Goal: Task Accomplishment & Management: Complete application form

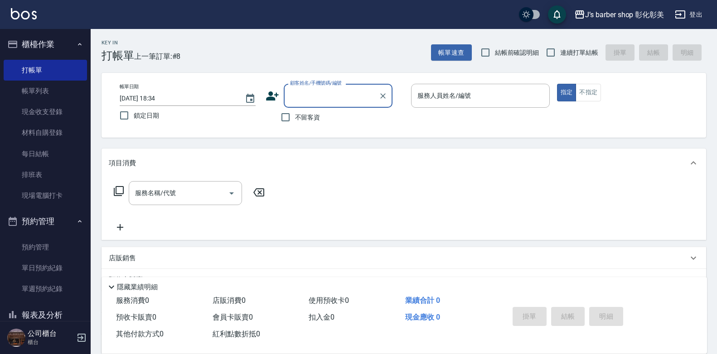
click at [158, 102] on input "[DATE] 18:34" at bounding box center [178, 98] width 116 height 15
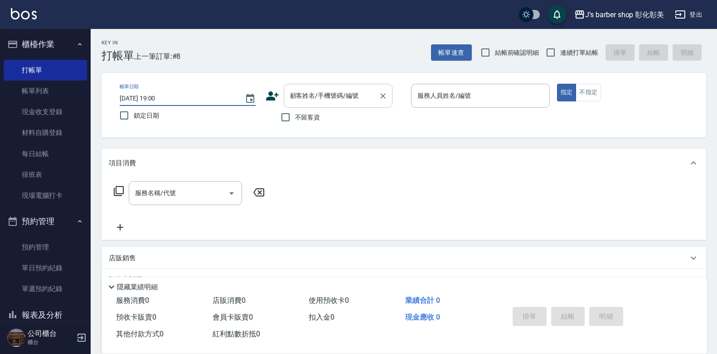
type input "[DATE] 19:00"
click at [330, 90] on input "顧客姓名/手機號碼/編號" at bounding box center [331, 96] width 87 height 16
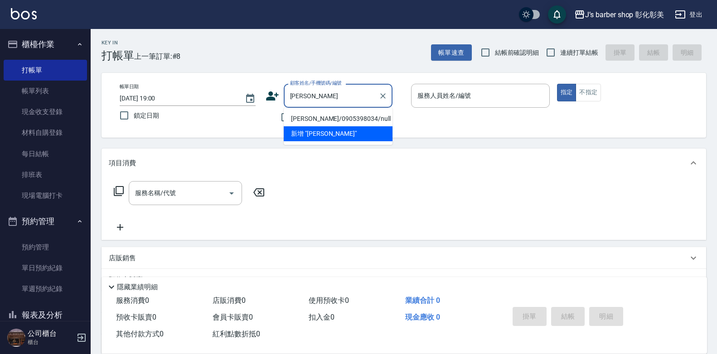
click at [345, 118] on li "[PERSON_NAME]/0905398034/null" at bounding box center [338, 118] width 109 height 15
click at [345, 118] on div "不留客資" at bounding box center [329, 117] width 127 height 19
type input "[PERSON_NAME]/0905398034/null"
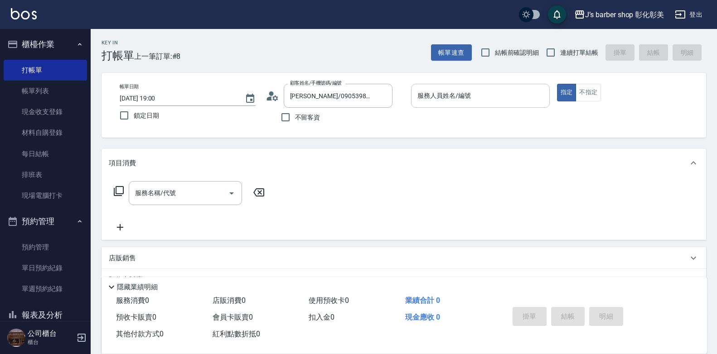
click at [518, 89] on input "服務人員姓名/編號" at bounding box center [480, 96] width 131 height 16
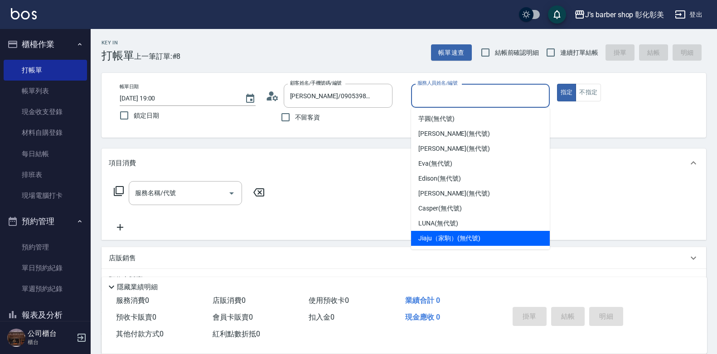
click at [426, 239] on span "Jiaju（家駒） (無代號)" at bounding box center [449, 239] width 62 height 10
type input "Jiaju（家駒）(無代號)"
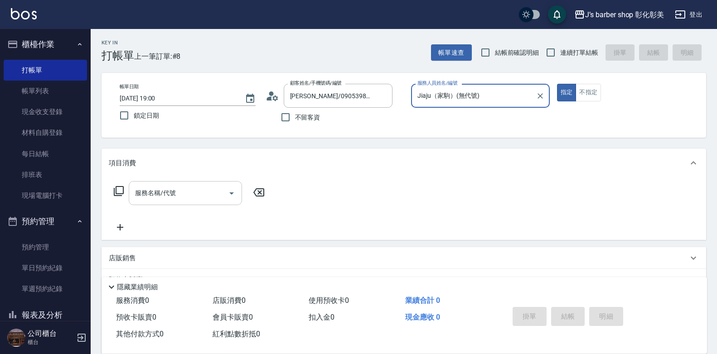
click at [193, 195] on input "服務名稱/代號" at bounding box center [179, 193] width 92 height 16
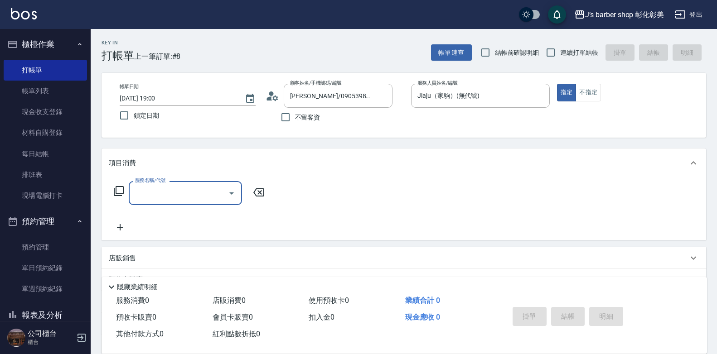
click at [193, 195] on input "服務名稱/代號" at bounding box center [179, 193] width 92 height 16
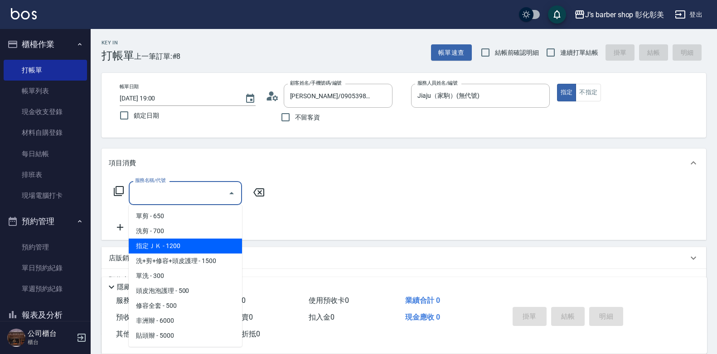
click at [203, 248] on span "指定ＪＫ - 1200" at bounding box center [185, 246] width 113 height 15
type input "指定ＪＫ(102)"
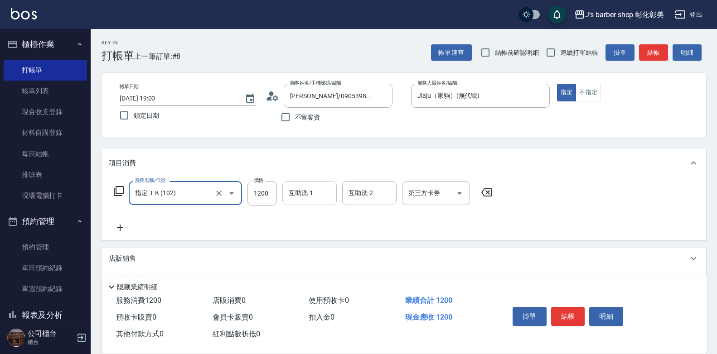
click at [288, 196] on input "互助洗-1" at bounding box center [309, 193] width 46 height 16
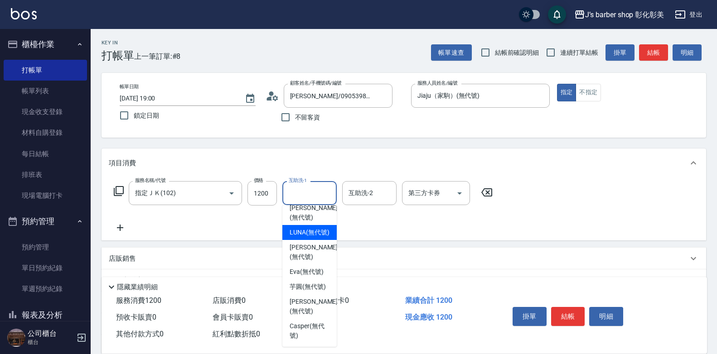
scroll to position [76, 0]
click at [304, 292] on span "芋圓 (無代號)" at bounding box center [308, 287] width 36 height 10
type input "芋圓(無代號)"
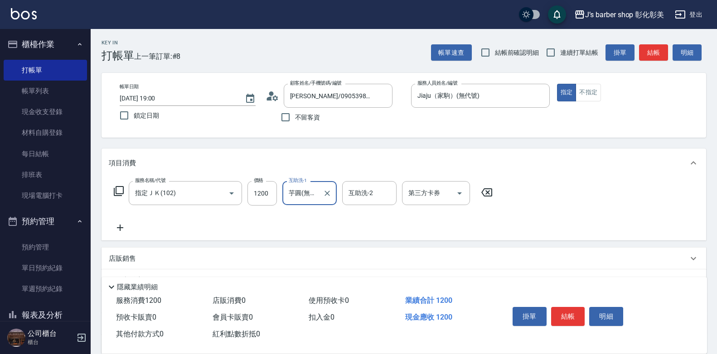
click at [118, 228] on icon at bounding box center [120, 228] width 6 height 6
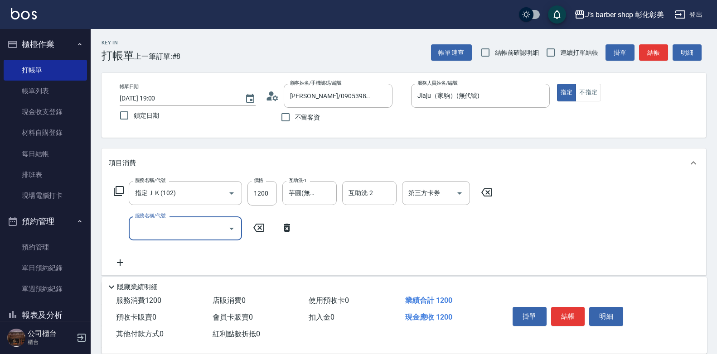
click at [142, 229] on input "服務名稱/代號" at bounding box center [179, 229] width 92 height 16
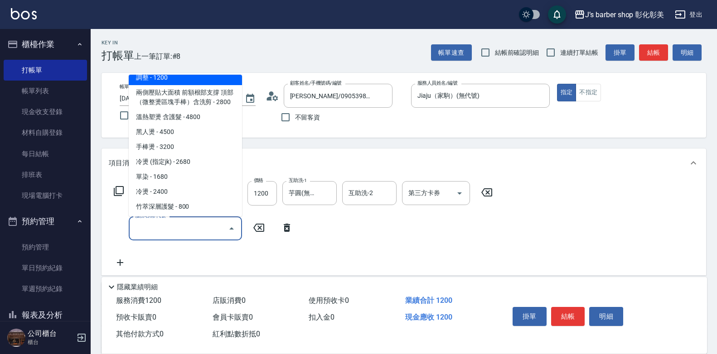
scroll to position [257, 0]
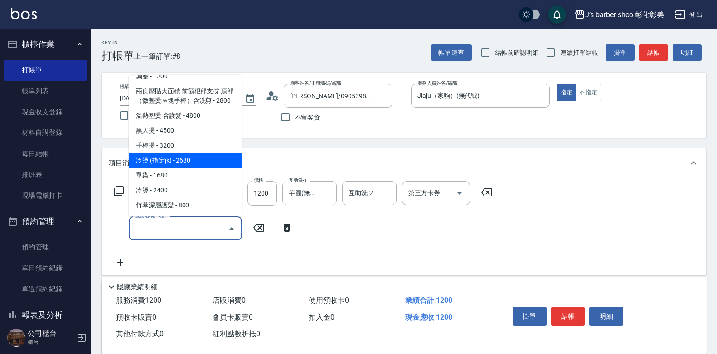
click at [176, 160] on span "冷燙 (指定jk) - 2680" at bounding box center [185, 160] width 113 height 15
type input "冷燙 (指定jk)(ＬＰjk)"
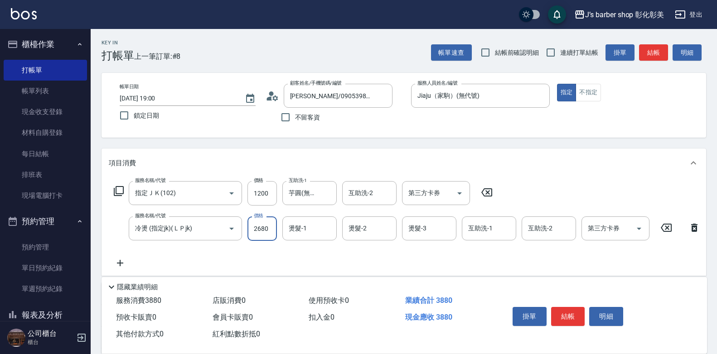
click at [258, 228] on input "2680" at bounding box center [261, 229] width 29 height 24
click at [333, 229] on div "燙髮-1" at bounding box center [309, 229] width 54 height 24
type input "2100"
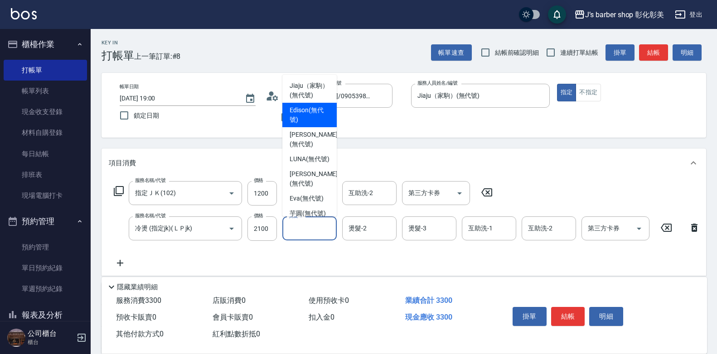
scroll to position [76, 0]
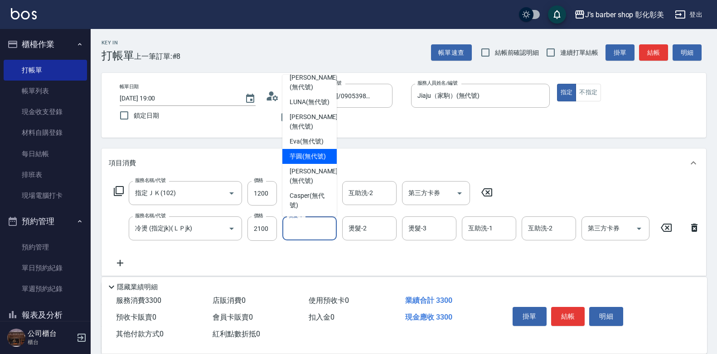
click at [305, 161] on span "芋圓 (無代號)" at bounding box center [308, 157] width 36 height 10
type input "芋圓(無代號)"
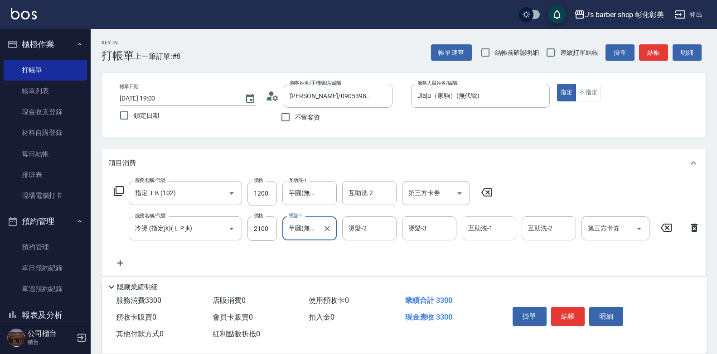
click at [476, 227] on div "互助洗-1 互助洗-1" at bounding box center [489, 229] width 54 height 24
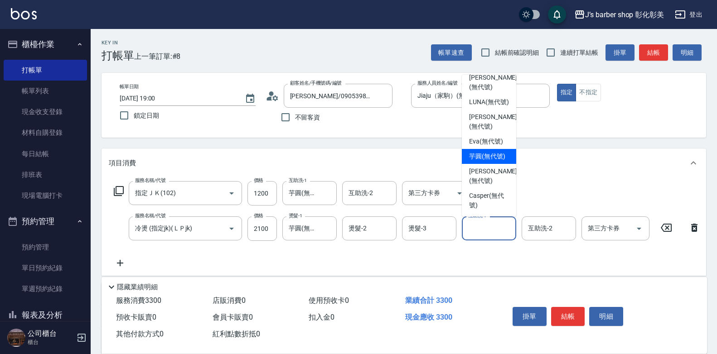
click at [489, 161] on span "芋圓 (無代號)" at bounding box center [487, 157] width 36 height 10
type input "芋圓(無代號)"
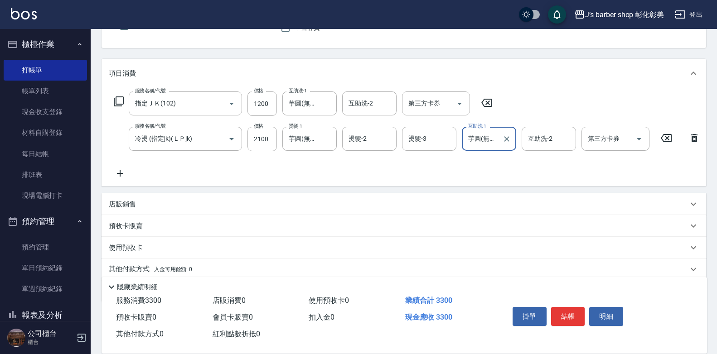
scroll to position [91, 0]
click at [126, 208] on p "店販銷售" at bounding box center [122, 204] width 27 height 10
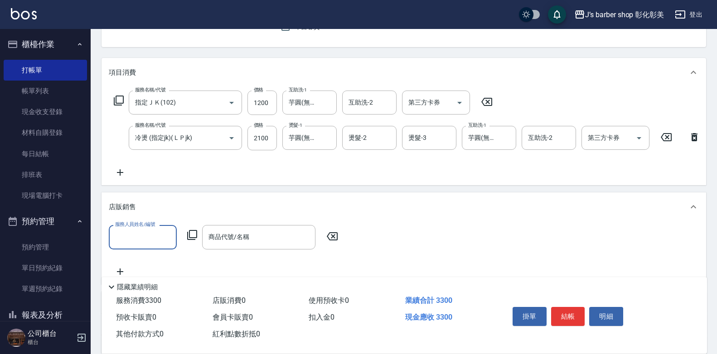
scroll to position [0, 0]
click at [148, 238] on input "服務人員姓名/編號" at bounding box center [143, 237] width 60 height 16
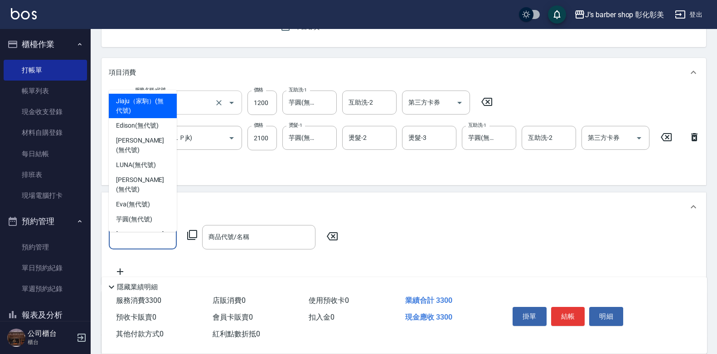
click at [129, 112] on span "Jiaju（家駒） (無代號)" at bounding box center [142, 106] width 53 height 19
type input "Jiaju（家駒）(無代號)"
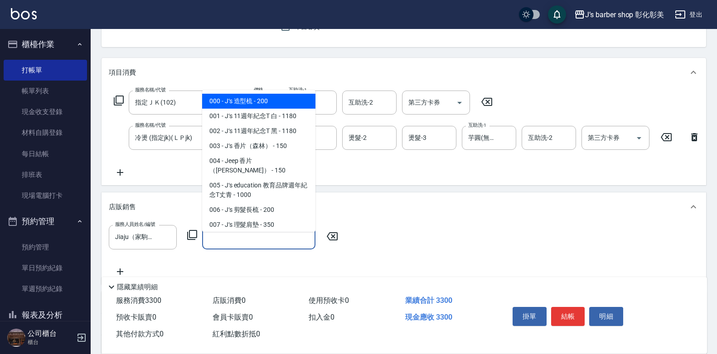
click at [222, 245] on input "商品代號/名稱" at bounding box center [258, 237] width 105 height 16
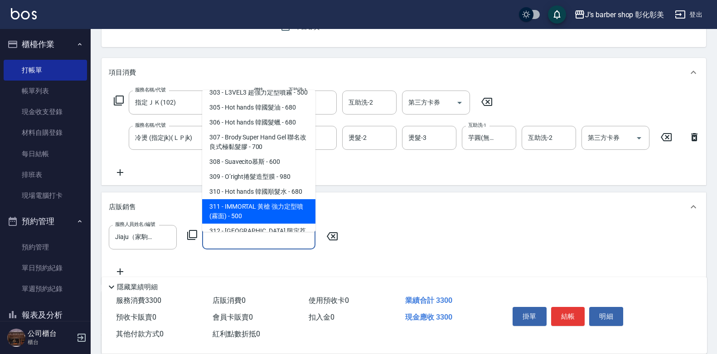
scroll to position [363, 0]
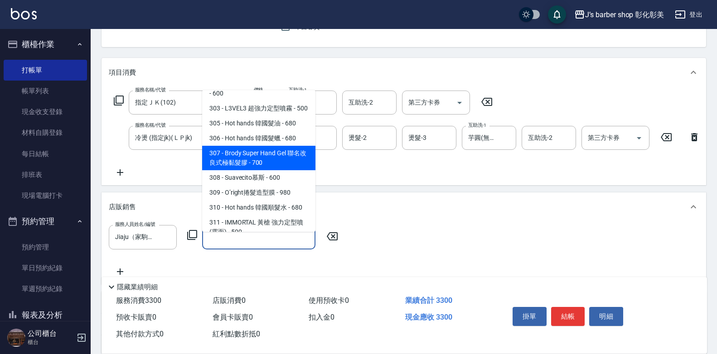
click at [290, 163] on span "307 - Brody Super Hand Gel 聯名改良式極黏髮膠 - 700" at bounding box center [258, 158] width 113 height 24
type input "Brody Super Hand Gel 聯名改良式極黏髮膠"
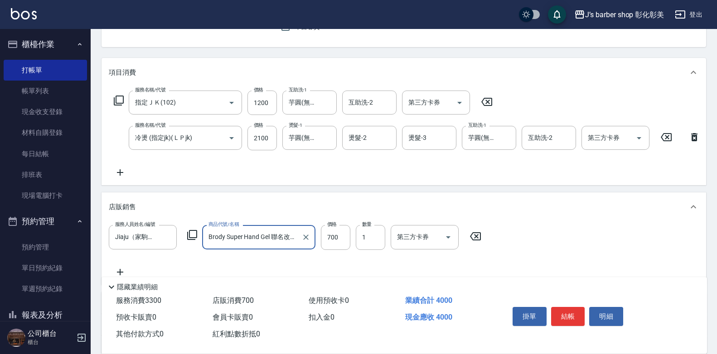
click at [558, 313] on button "結帳" at bounding box center [568, 316] width 34 height 19
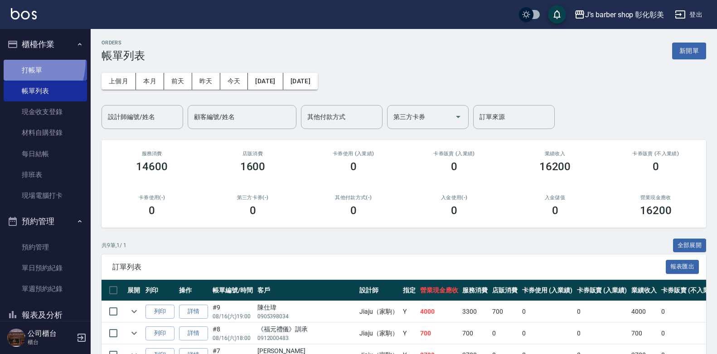
click at [15, 61] on link "打帳單" at bounding box center [45, 70] width 83 height 21
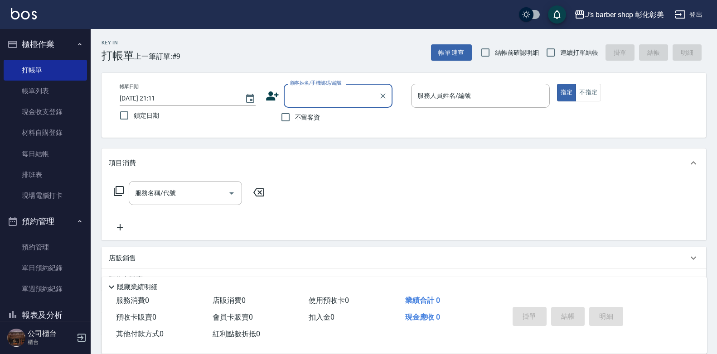
click at [159, 97] on input "[DATE] 21:11" at bounding box center [178, 98] width 116 height 15
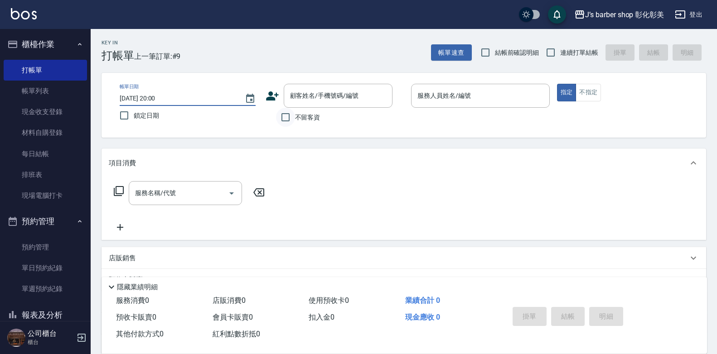
type input "[DATE] 20:00"
click at [281, 116] on input "不留客資" at bounding box center [285, 117] width 19 height 19
checkbox input "true"
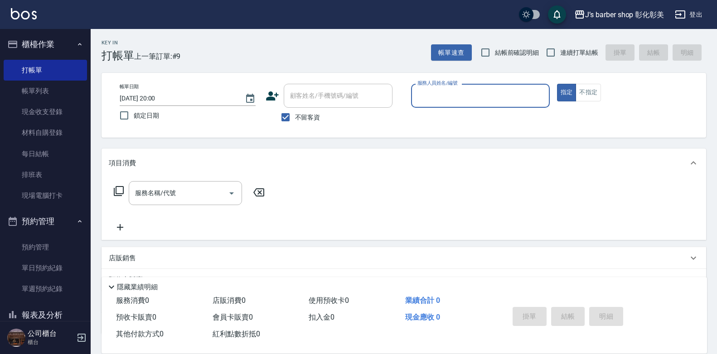
click at [463, 98] on input "服務人員姓名/編號" at bounding box center [480, 96] width 131 height 16
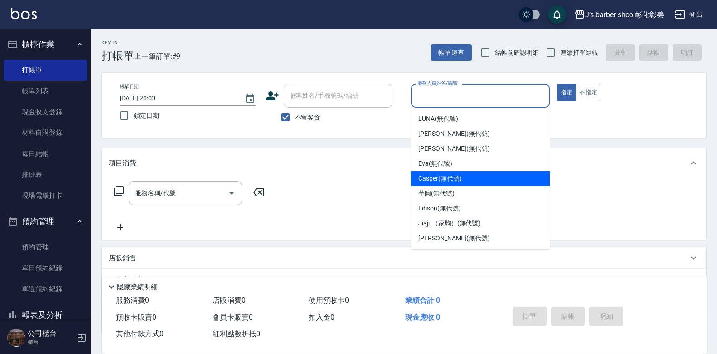
click at [450, 174] on span "Casper (無代號)" at bounding box center [439, 179] width 43 height 10
type input "Casper(無代號)"
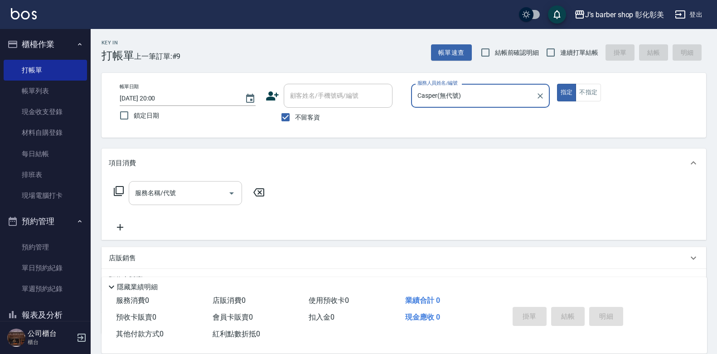
click at [168, 201] on input "服務名稱/代號" at bounding box center [179, 193] width 92 height 16
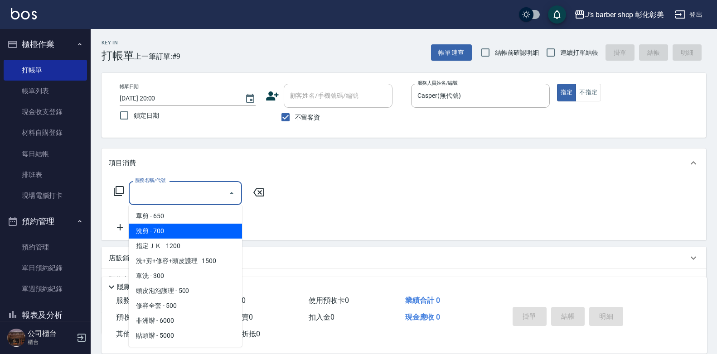
click at [178, 232] on span "洗剪 - 700" at bounding box center [185, 231] width 113 height 15
type input "洗剪(101)"
click at [178, 232] on div "服務名稱/代號 洗剪(101) 服務名稱/代號" at bounding box center [189, 207] width 161 height 52
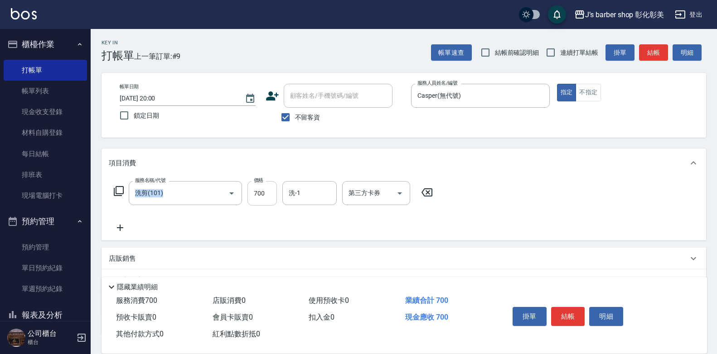
click at [265, 197] on input "700" at bounding box center [261, 193] width 29 height 24
type input "400"
click at [574, 311] on button "結帳" at bounding box center [568, 316] width 34 height 19
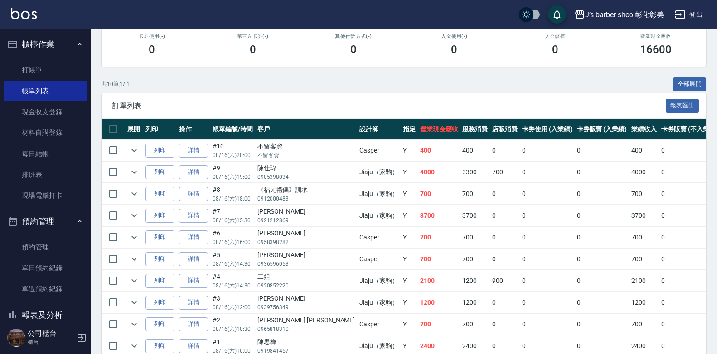
scroll to position [207, 0]
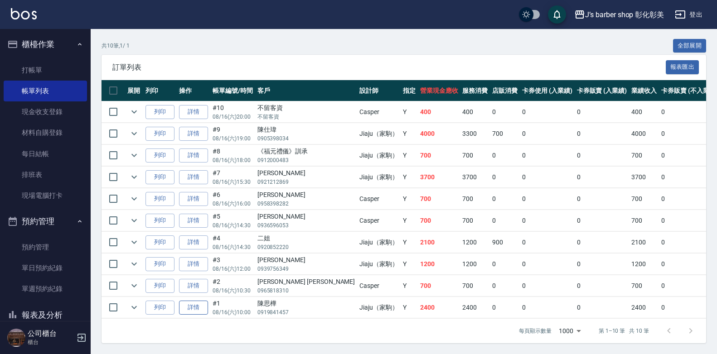
click at [187, 301] on link "詳情" at bounding box center [193, 308] width 29 height 14
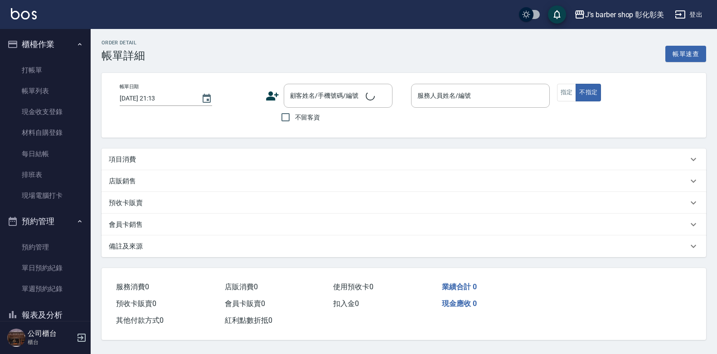
type input "[DATE] 10:00"
type input "Jiaju（家駒）(無代號)"
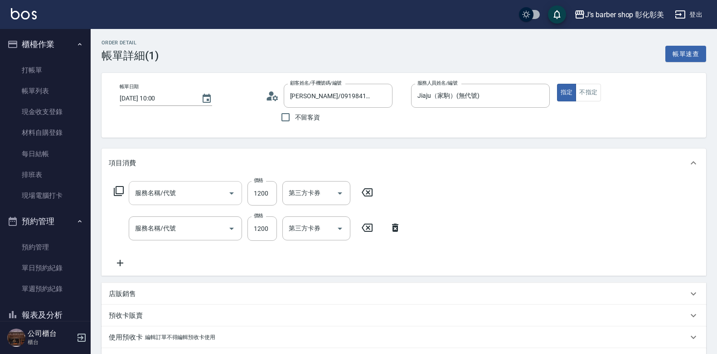
type input "[PERSON_NAME]/0919841457/null"
type input "指定ＪＫ(102)"
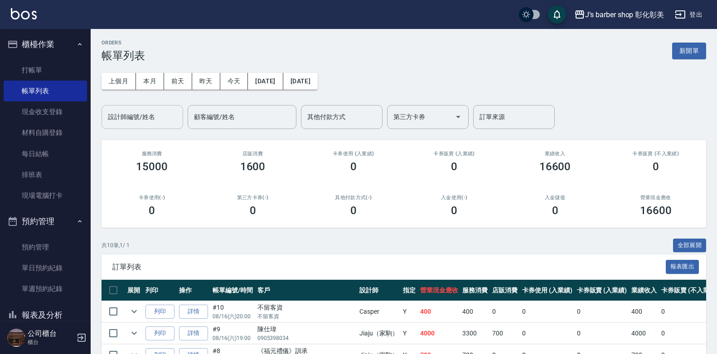
click at [128, 125] on div "設計師編號/姓名" at bounding box center [143, 117] width 82 height 24
click at [127, 124] on input "設計師編號/姓名" at bounding box center [142, 117] width 73 height 16
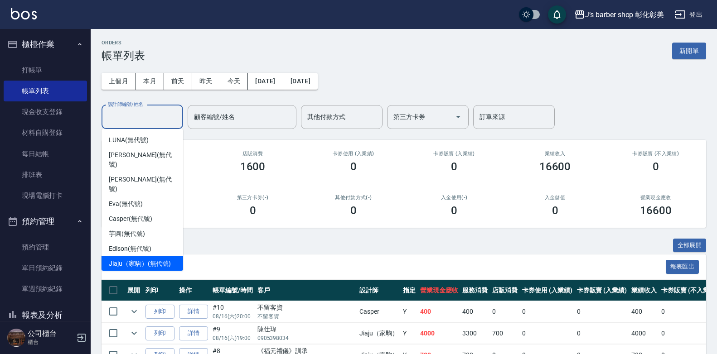
click at [151, 259] on span "Jiaju（家駒） (無代號)" at bounding box center [140, 264] width 62 height 10
type input "Jiaju（家駒）(無代號)"
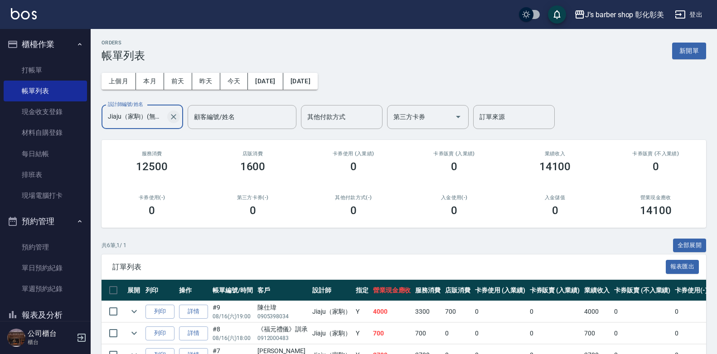
click at [175, 122] on button "Clear" at bounding box center [173, 117] width 13 height 13
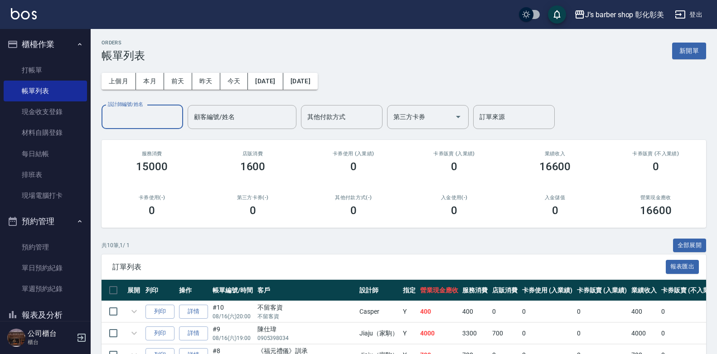
click at [175, 122] on input "設計師編號/姓名" at bounding box center [142, 117] width 73 height 16
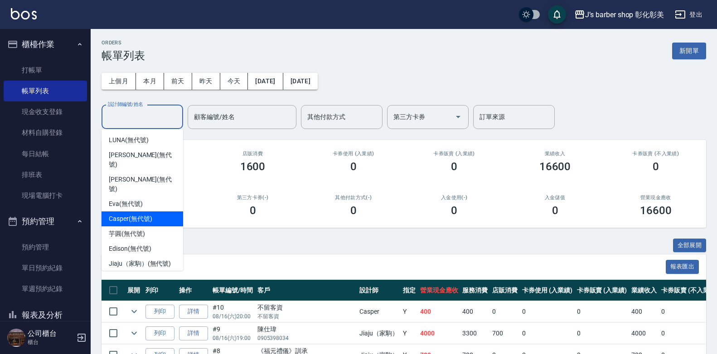
click at [128, 214] on span "Casper (無代號)" at bounding box center [130, 219] width 43 height 10
type input "Casper(無代號)"
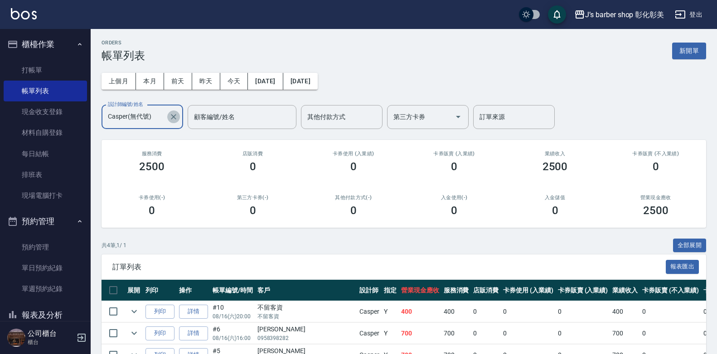
click at [172, 120] on icon "Clear" at bounding box center [173, 116] width 9 height 9
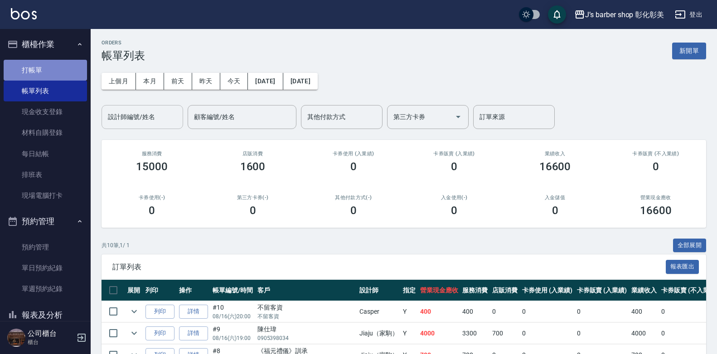
click at [51, 65] on link "打帳單" at bounding box center [45, 70] width 83 height 21
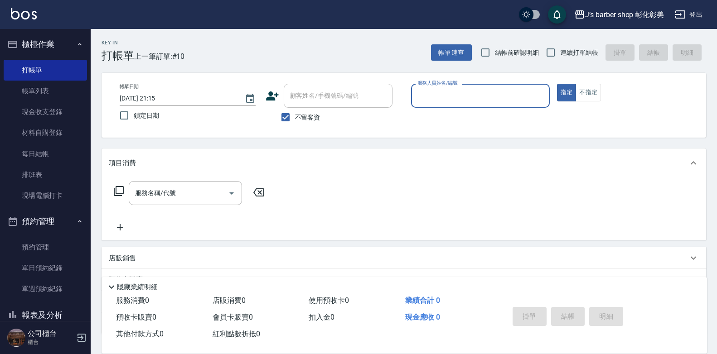
click at [156, 99] on input "[DATE] 21:15" at bounding box center [178, 98] width 116 height 15
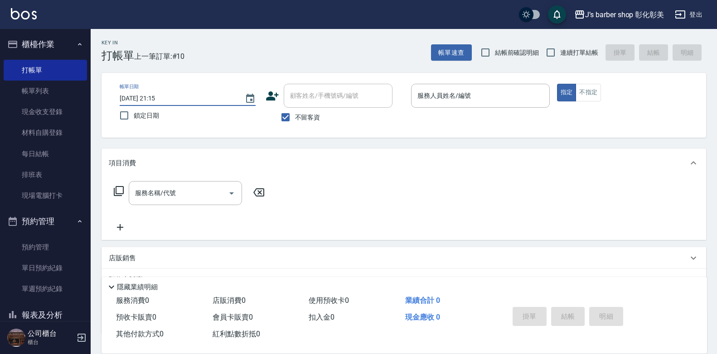
type input "[DATE] 01:15"
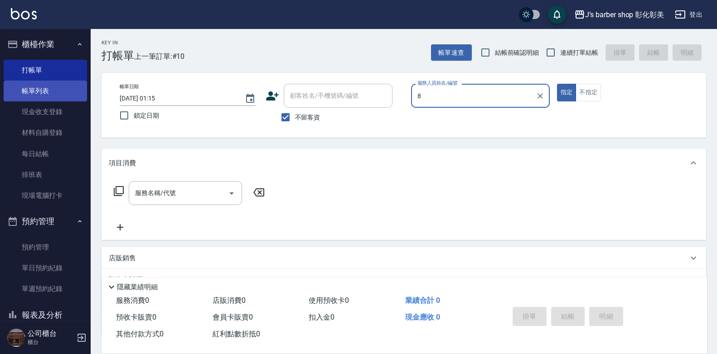
type input "8"
click at [31, 92] on link "帳單列表" at bounding box center [45, 91] width 83 height 21
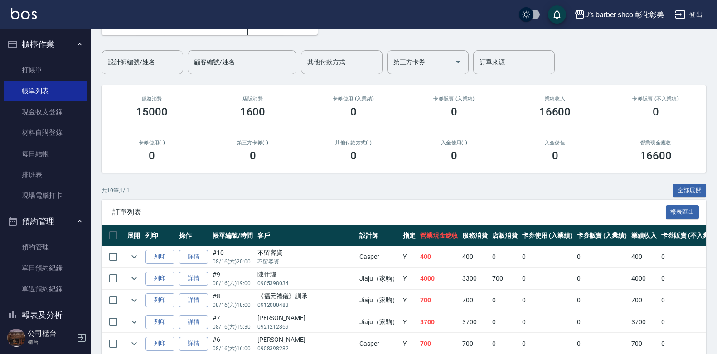
scroll to position [45, 0]
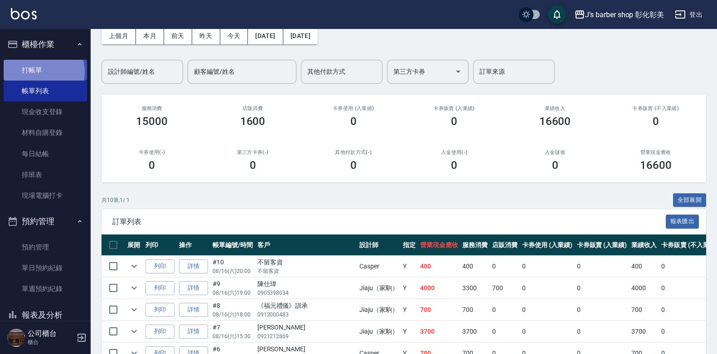
click at [39, 72] on link "打帳單" at bounding box center [45, 70] width 83 height 21
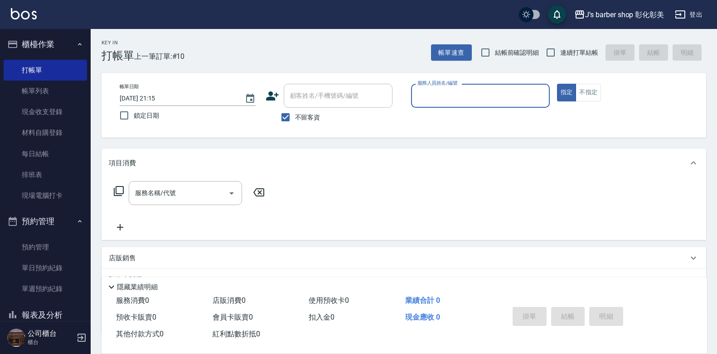
click at [160, 95] on input "[DATE] 21:15" at bounding box center [178, 98] width 116 height 15
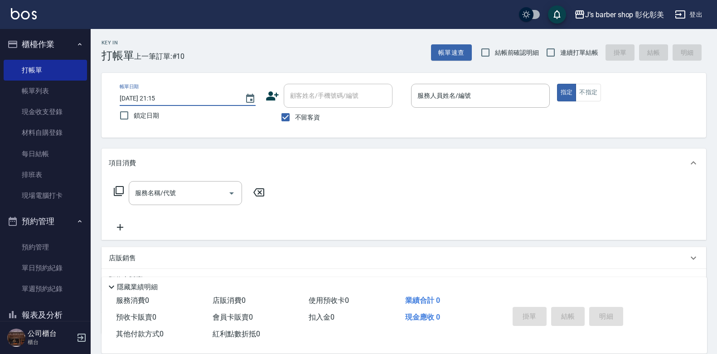
type input "[DATE] 01:15"
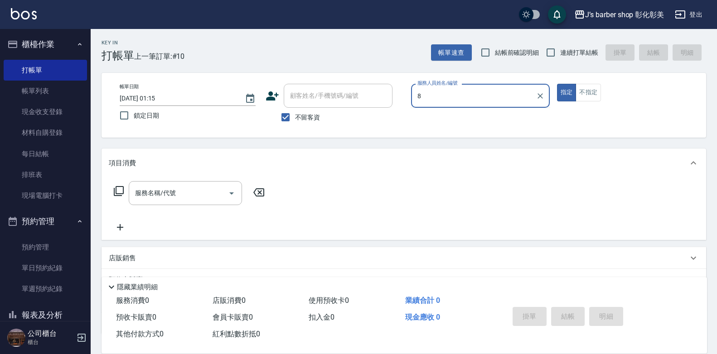
type input "8"
click at [156, 100] on input "[DATE] 01:15" at bounding box center [178, 98] width 116 height 15
click at [156, 98] on input "[DATE] 08:15" at bounding box center [178, 98] width 116 height 15
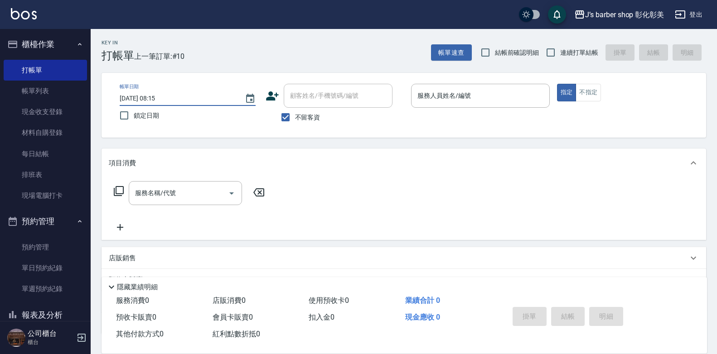
click at [156, 98] on input "[DATE] 08:15" at bounding box center [178, 98] width 116 height 15
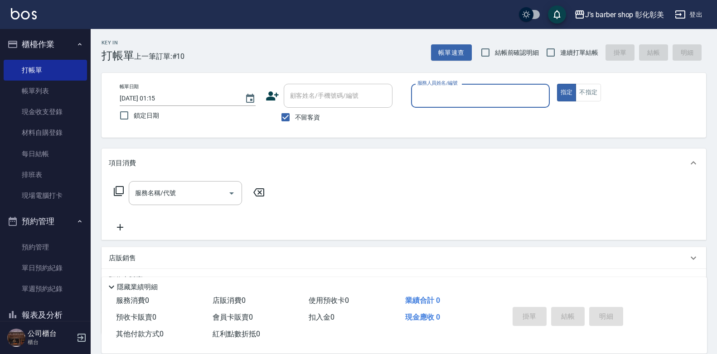
click at [155, 97] on input "[DATE] 01:15" at bounding box center [178, 98] width 116 height 15
click at [165, 97] on input "[DATE] 17:15" at bounding box center [178, 98] width 116 height 15
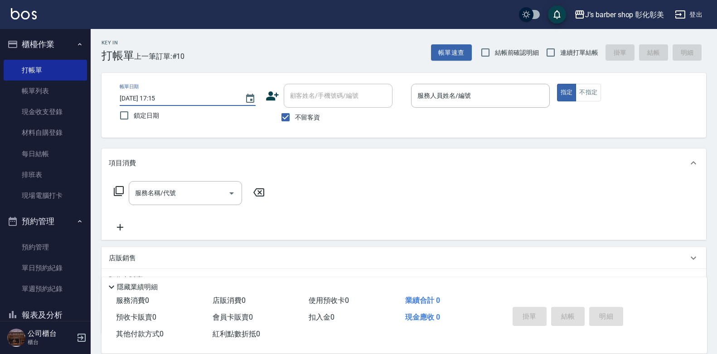
type input "[DATE] 17:03"
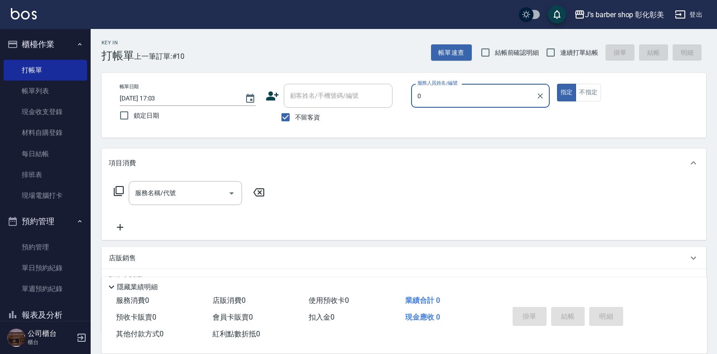
type input "0"
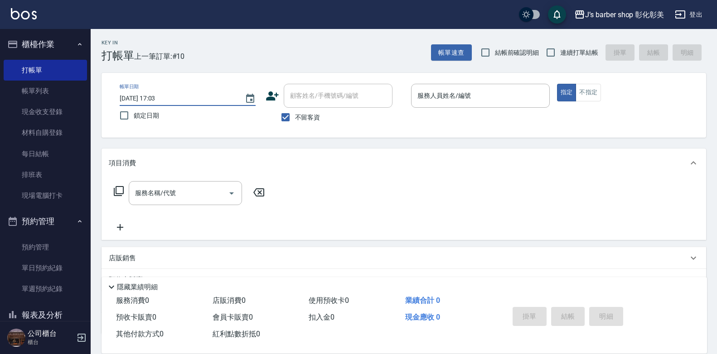
click at [165, 97] on input "[DATE] 17:03" at bounding box center [178, 98] width 116 height 15
type input "[DATE] 17:30"
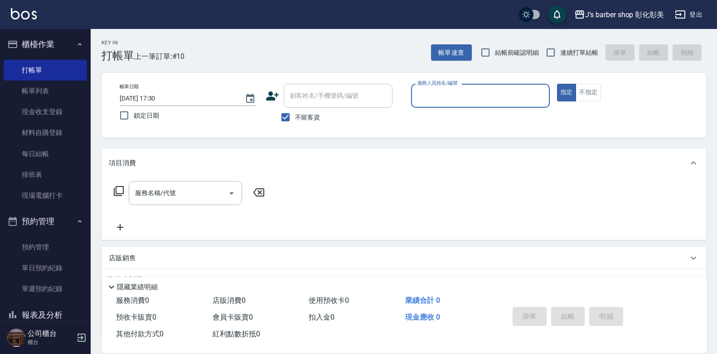
click at [435, 95] on input "服務人員姓名/編號" at bounding box center [480, 96] width 131 height 16
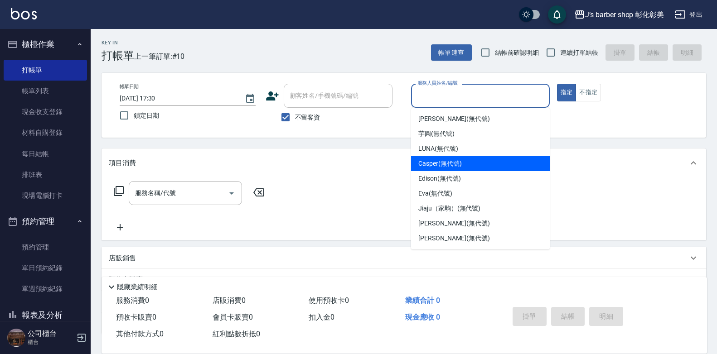
click at [434, 161] on span "Casper (無代號)" at bounding box center [439, 164] width 43 height 10
type input "Casper(無代號)"
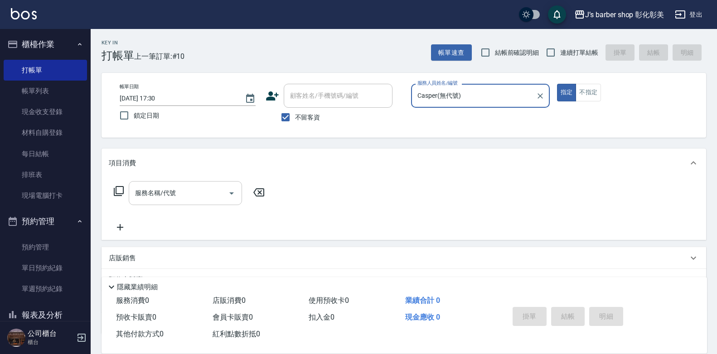
click at [201, 197] on input "服務名稱/代號" at bounding box center [179, 193] width 92 height 16
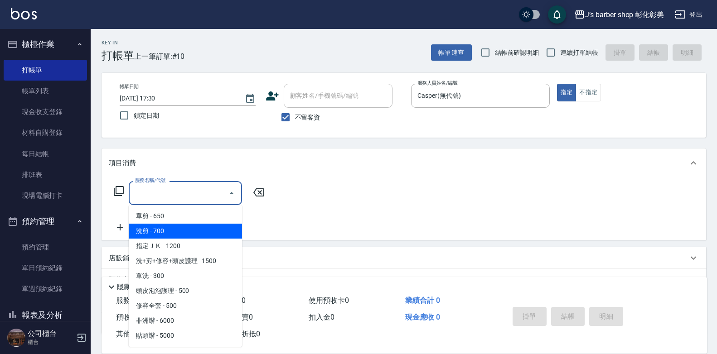
click at [206, 232] on span "洗剪 - 700" at bounding box center [185, 231] width 113 height 15
type input "洗剪(101)"
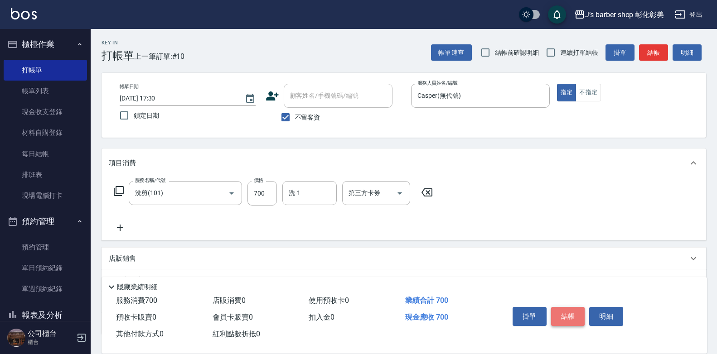
click at [569, 316] on button "結帳" at bounding box center [568, 316] width 34 height 19
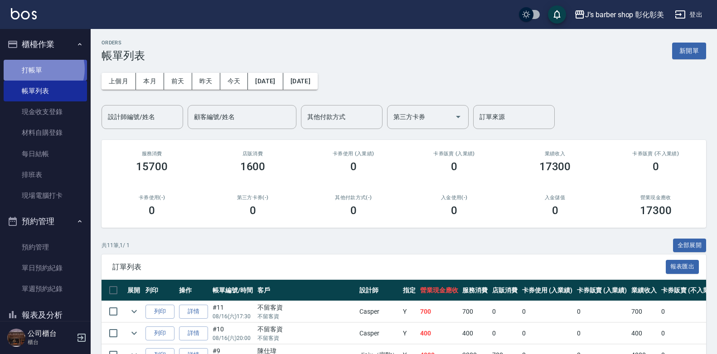
click at [40, 69] on link "打帳單" at bounding box center [45, 70] width 83 height 21
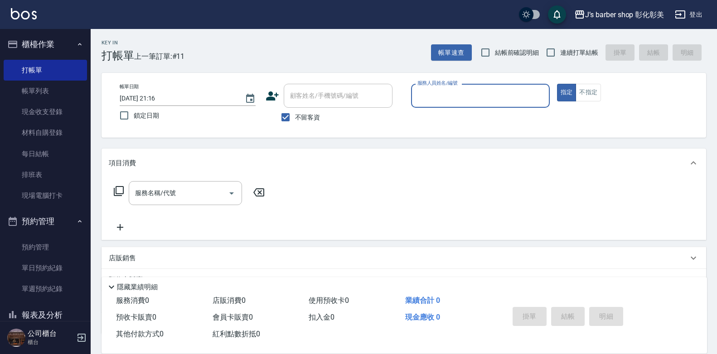
click at [157, 98] on input "[DATE] 21:16" at bounding box center [178, 98] width 116 height 15
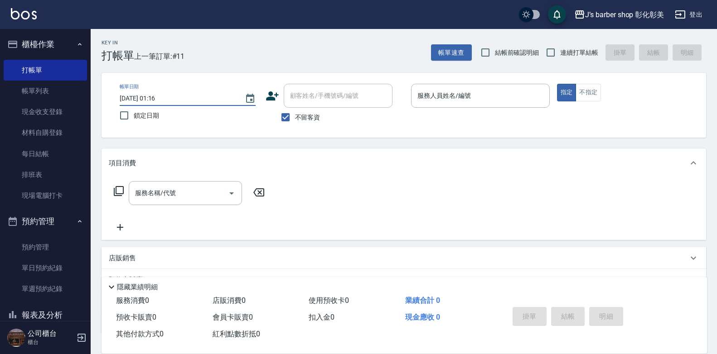
click at [157, 97] on input "[DATE] 01:16" at bounding box center [178, 98] width 116 height 15
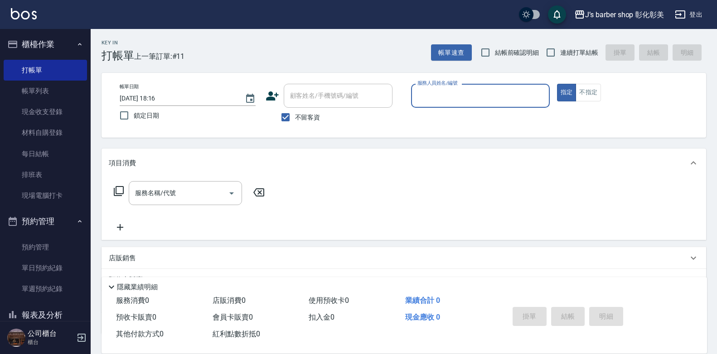
click at [167, 97] on input "[DATE] 18:16" at bounding box center [178, 98] width 116 height 15
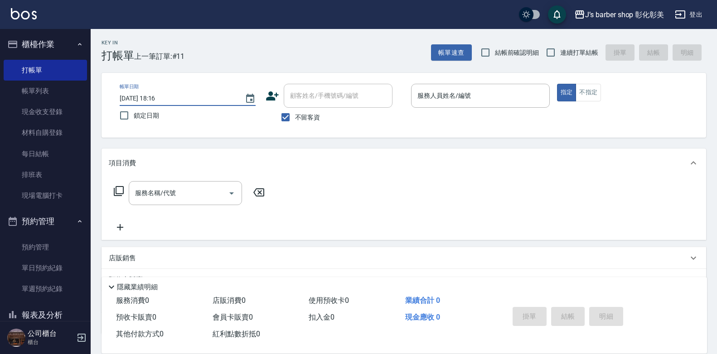
type input "[DATE] 18:00"
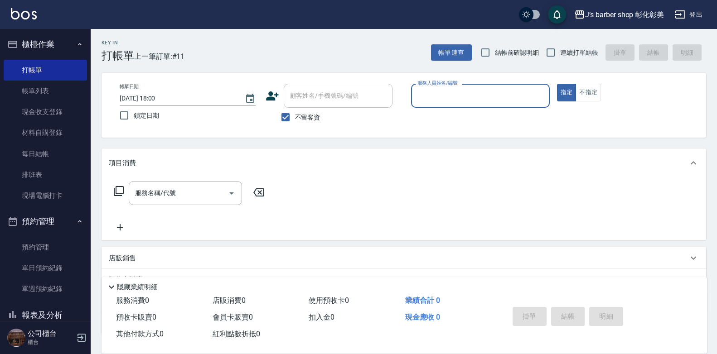
click at [433, 93] on input "服務人員姓名/編號" at bounding box center [480, 96] width 131 height 16
click at [432, 93] on input "服務人員姓名/編號" at bounding box center [480, 96] width 131 height 16
click at [431, 93] on input "服務人員姓名/編號" at bounding box center [480, 96] width 131 height 16
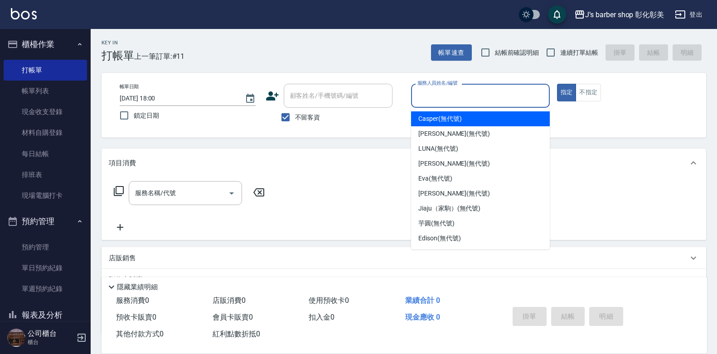
click at [436, 116] on span "Casper (無代號)" at bounding box center [439, 119] width 43 height 10
type input "Casper(無代號)"
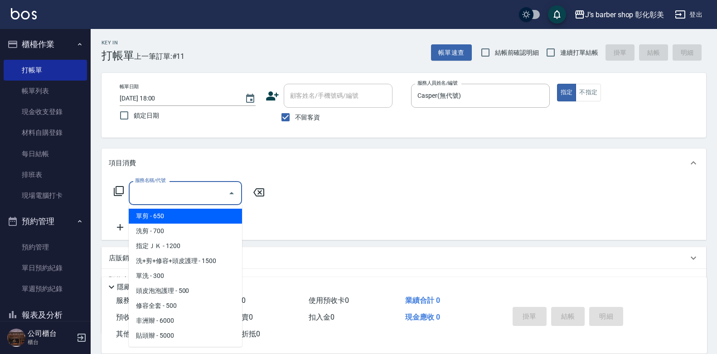
click at [202, 194] on input "服務名稱/代號" at bounding box center [179, 193] width 92 height 16
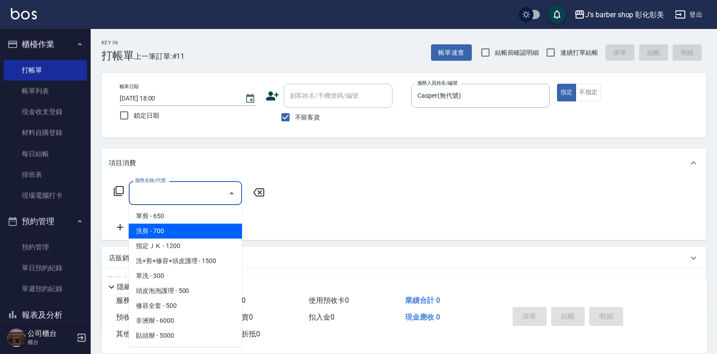
click at [198, 232] on span "洗剪 - 700" at bounding box center [185, 231] width 113 height 15
type input "洗剪(101)"
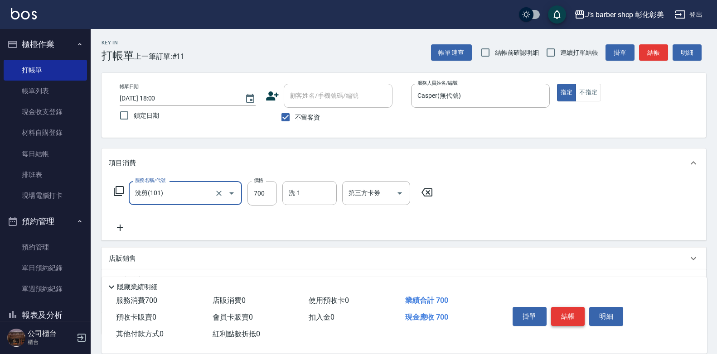
click at [563, 309] on button "結帳" at bounding box center [568, 316] width 34 height 19
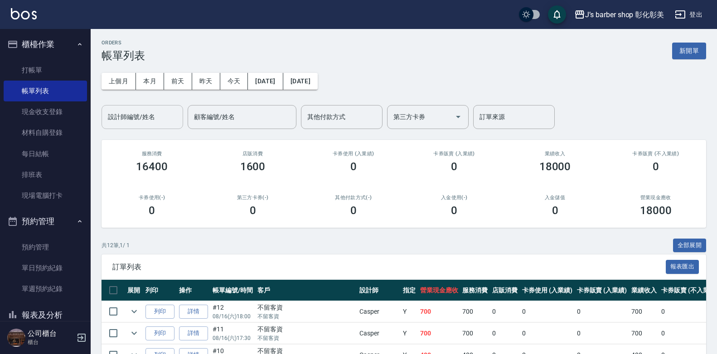
click at [157, 122] on input "設計師編號/姓名" at bounding box center [142, 117] width 73 height 16
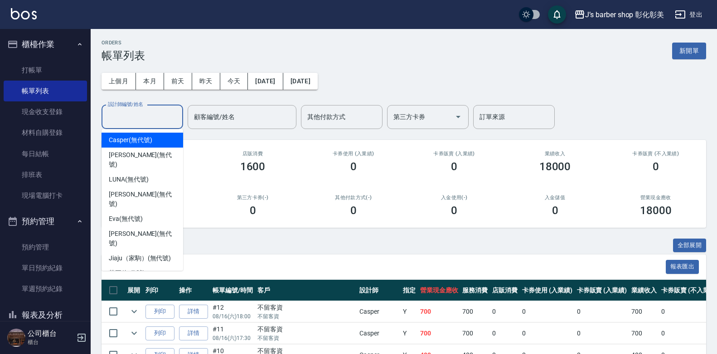
click at [147, 144] on span "Casper (無代號)" at bounding box center [130, 140] width 43 height 10
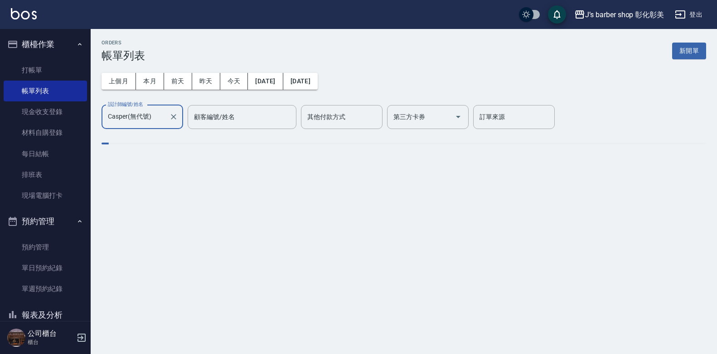
type input "Casper(無代號)"
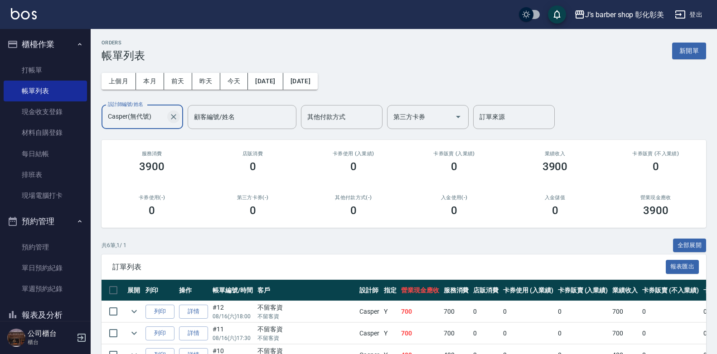
click at [171, 118] on icon "Clear" at bounding box center [173, 116] width 9 height 9
